Goal: Information Seeking & Learning: Check status

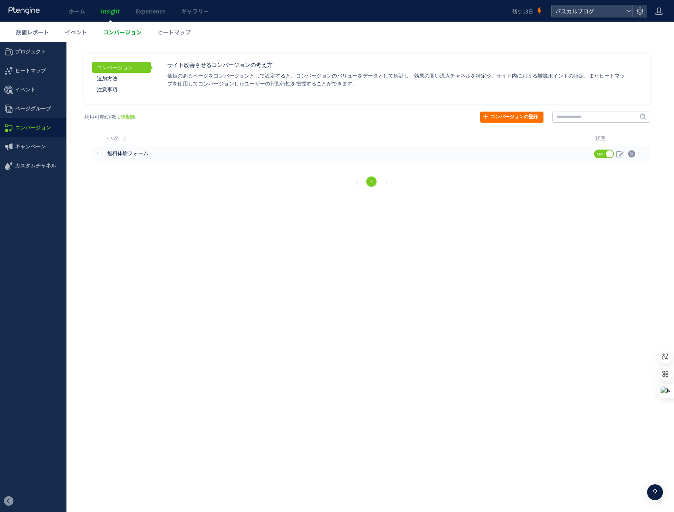
click at [113, 31] on span "コンバージョン" at bounding box center [122, 32] width 39 height 8
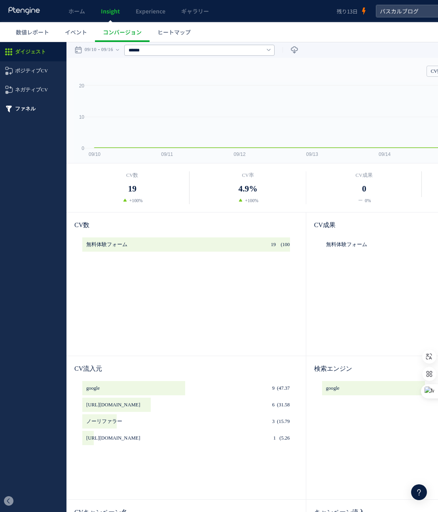
click at [27, 108] on span "ファネル" at bounding box center [25, 108] width 21 height 19
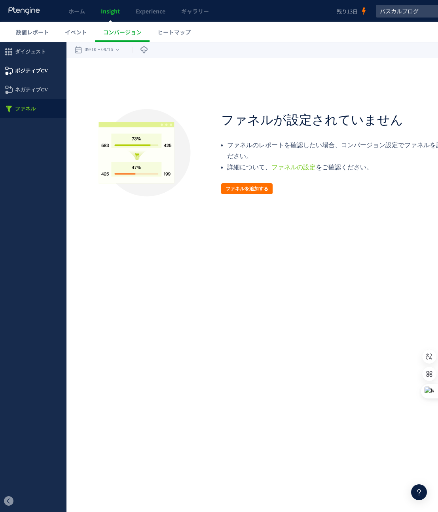
click at [28, 70] on span "ポジティブCV" at bounding box center [31, 70] width 33 height 19
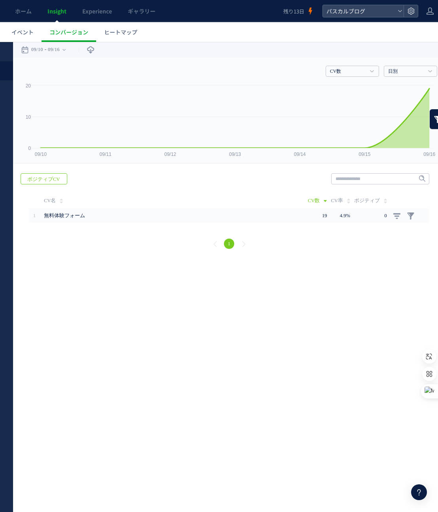
scroll to position [0, 61]
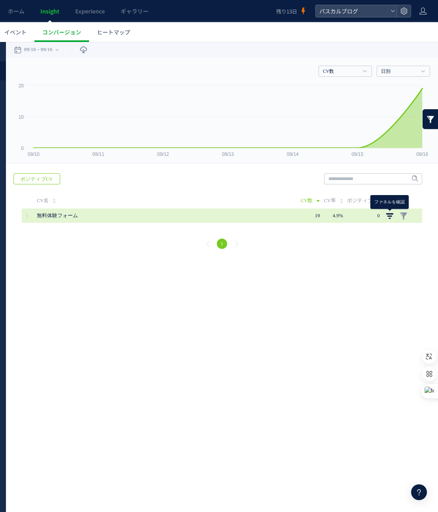
click at [390, 217] on link at bounding box center [390, 216] width 8 height 8
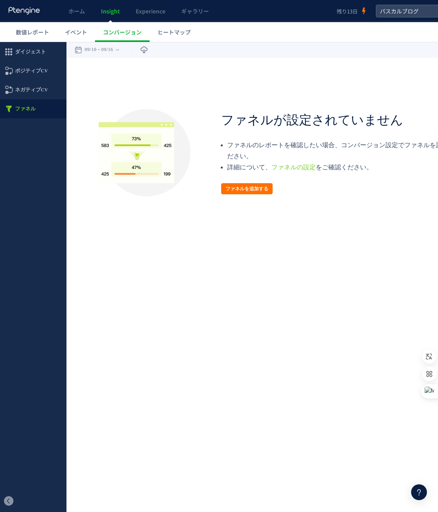
scroll to position [0, 61]
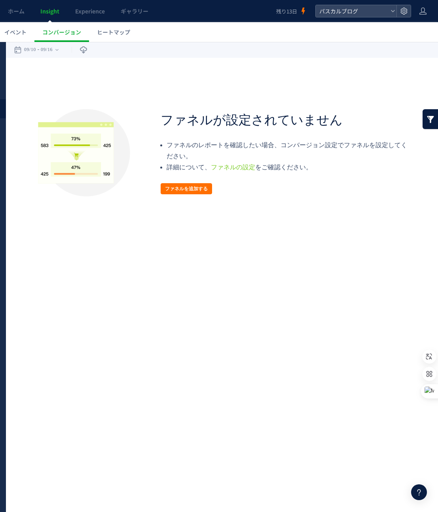
click at [424, 13] on icon at bounding box center [423, 11] width 8 height 8
click at [398, 43] on span "ログアウト" at bounding box center [398, 44] width 28 height 8
